Goal: Task Accomplishment & Management: Manage account settings

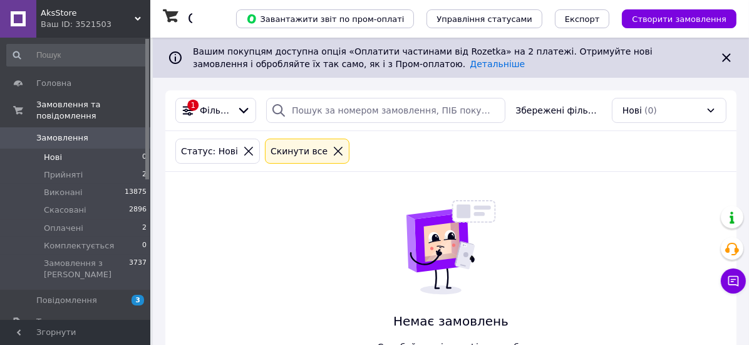
click at [70, 148] on li "Нові 0" at bounding box center [77, 157] width 154 height 18
click at [57, 169] on span "Прийняті" at bounding box center [63, 174] width 39 height 11
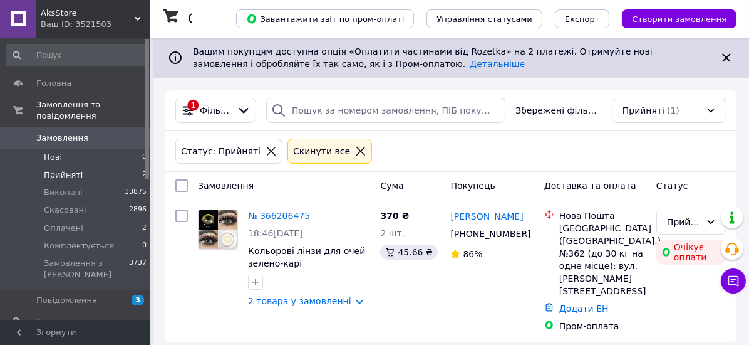
click at [58, 152] on span "Нові" at bounding box center [53, 157] width 18 height 11
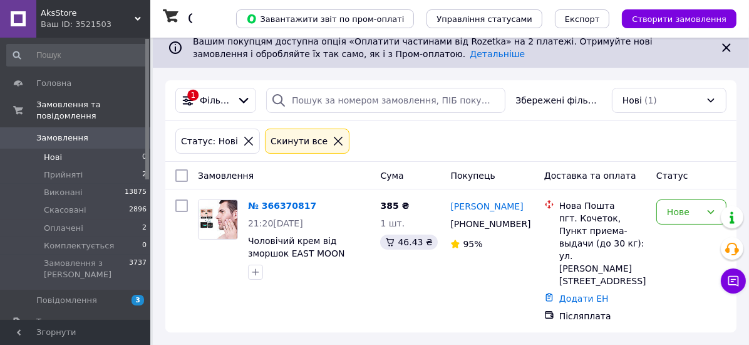
scroll to position [34, 0]
click at [673, 205] on div "Нове" at bounding box center [684, 212] width 34 height 14
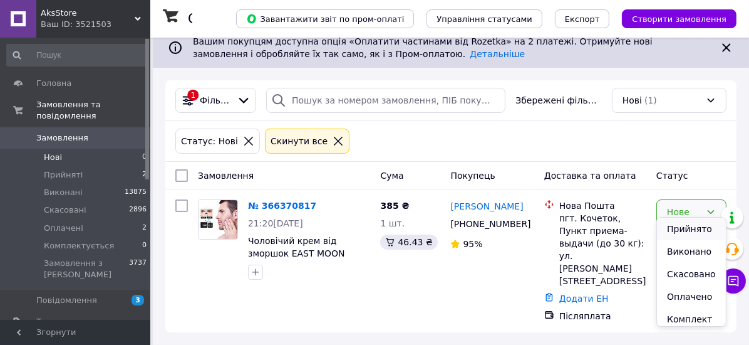
click at [675, 229] on li "Прийнято" at bounding box center [691, 228] width 69 height 23
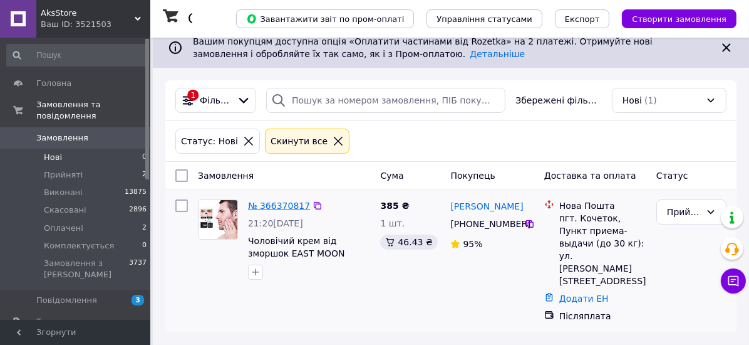
click at [279, 200] on link "№ 366370817" at bounding box center [279, 205] width 62 height 10
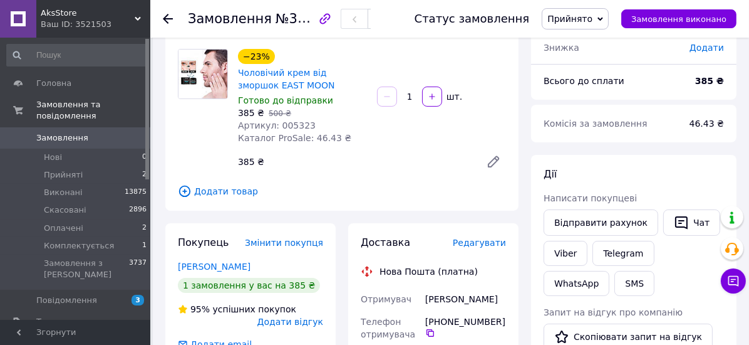
scroll to position [85, 0]
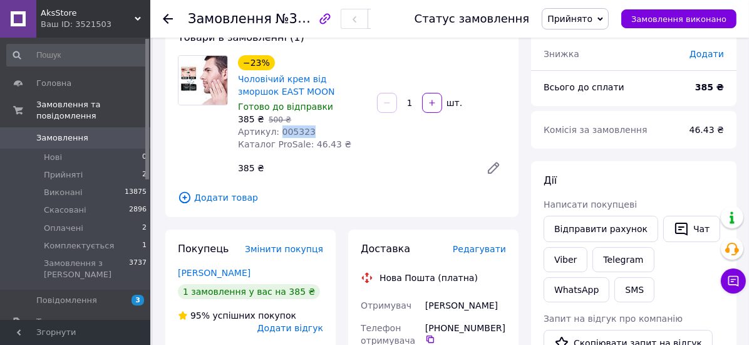
drag, startPoint x: 284, startPoint y: 154, endPoint x: 335, endPoint y: 154, distance: 51.4
click at [335, 138] on div "Артикул: 005323" at bounding box center [302, 131] width 129 height 13
copy span "005323"
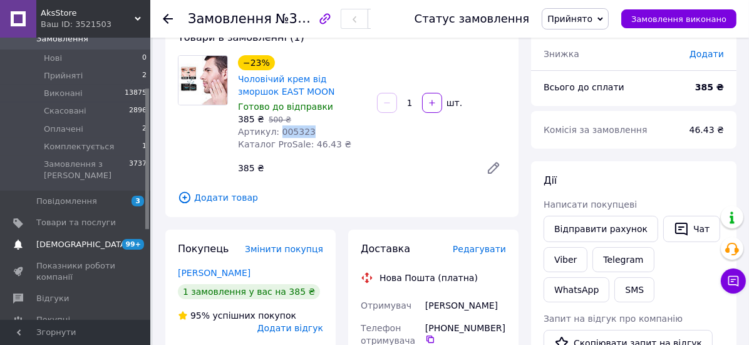
scroll to position [100, 0]
click at [58, 215] on span "Товари та послуги" at bounding box center [76, 220] width 80 height 11
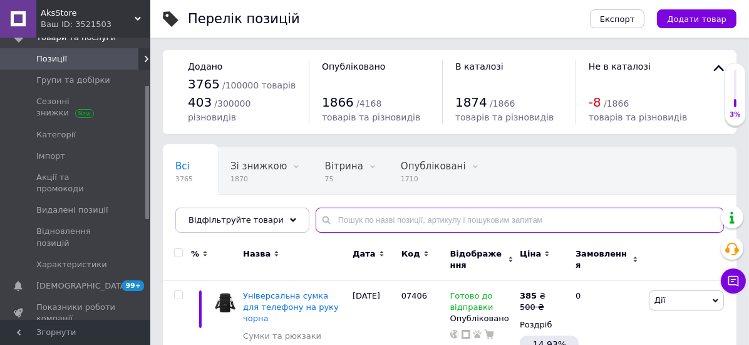
paste input "005323"
type input "005323"
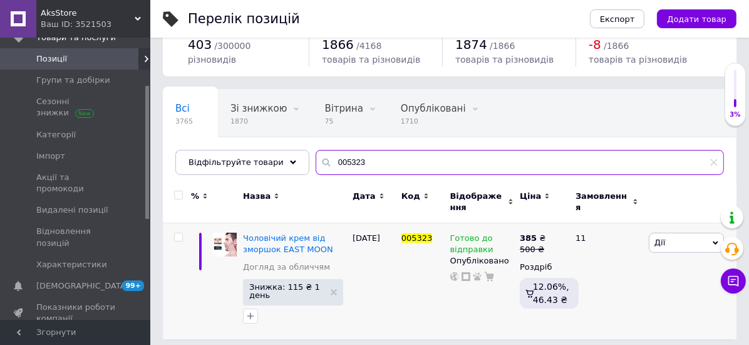
scroll to position [93, 0]
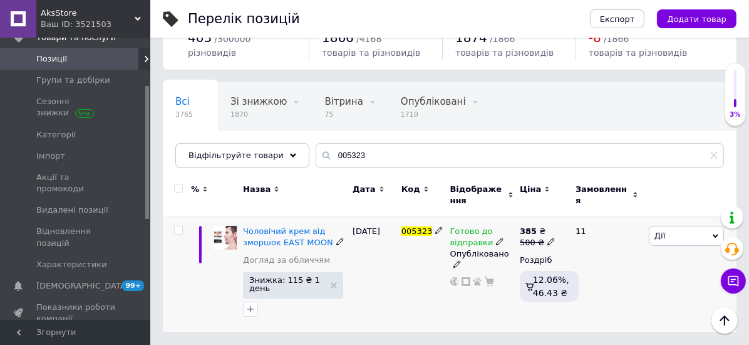
click at [459, 266] on icon at bounding box center [458, 264] width 8 height 8
click at [479, 289] on li "Прихований" at bounding box center [479, 290] width 68 height 18
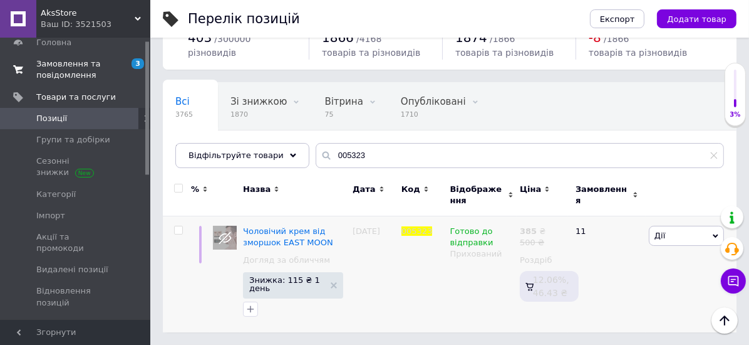
scroll to position [0, 0]
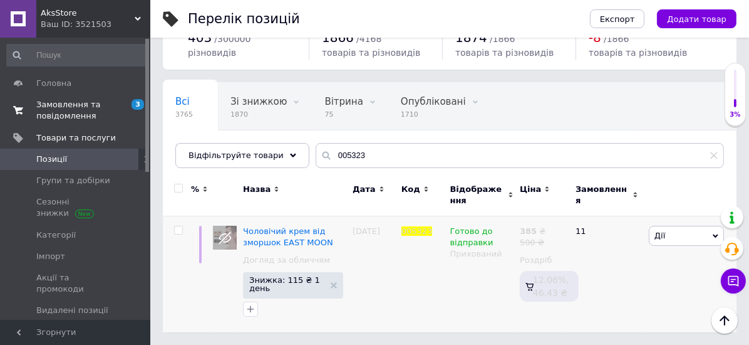
click at [65, 108] on span "Замовлення та повідомлення" at bounding box center [76, 110] width 80 height 23
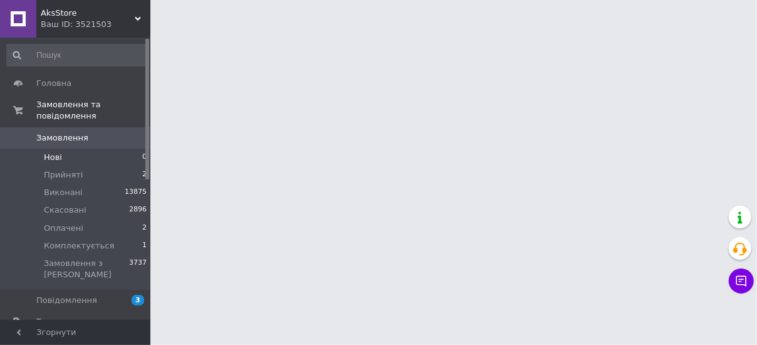
click at [55, 152] on span "Нові" at bounding box center [53, 157] width 18 height 11
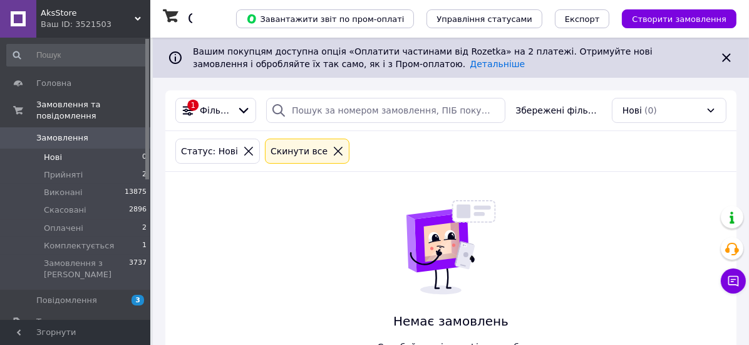
click at [55, 152] on span "Нові" at bounding box center [53, 157] width 18 height 11
click at [60, 152] on span "Нові" at bounding box center [53, 157] width 18 height 11
